Goal: Information Seeking & Learning: Learn about a topic

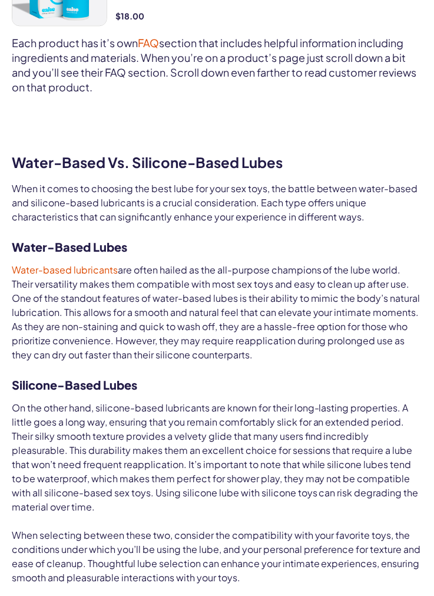
scroll to position [1006, 0]
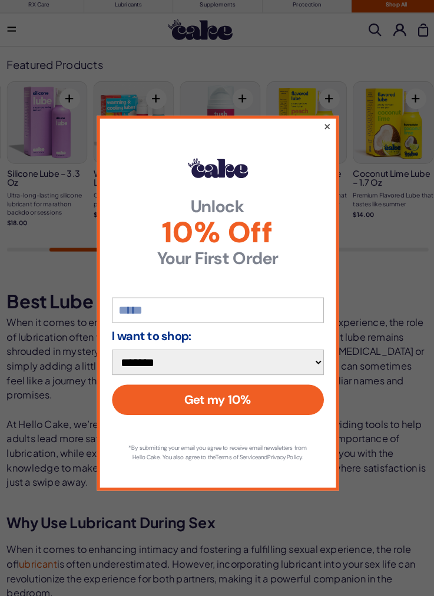
click at [325, 126] on button "×" at bounding box center [323, 125] width 8 height 14
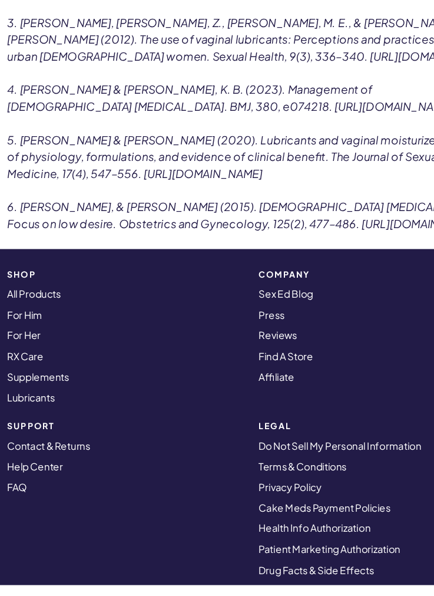
scroll to position [5202, 0]
